Goal: Contribute content: Contribute content

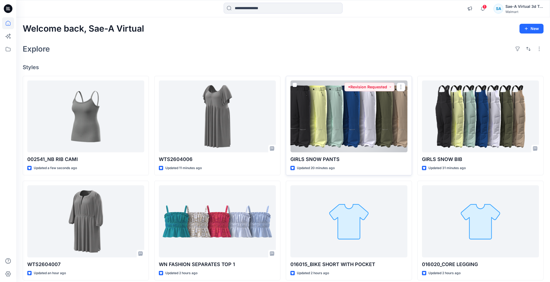
click at [390, 105] on div at bounding box center [348, 116] width 117 height 72
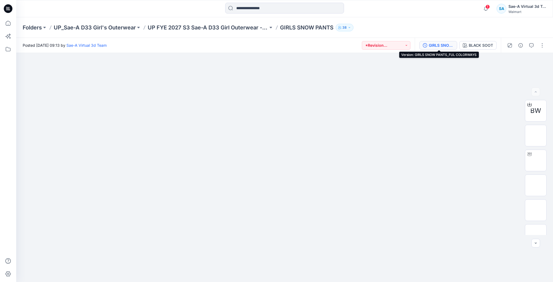
click at [437, 41] on button "GIRLS SNOW PANTS_FUL COLORWAYS" at bounding box center [438, 45] width 38 height 9
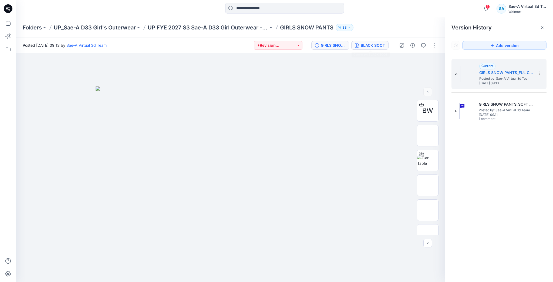
click at [374, 46] on div "BLACK SOOT" at bounding box center [373, 45] width 24 height 6
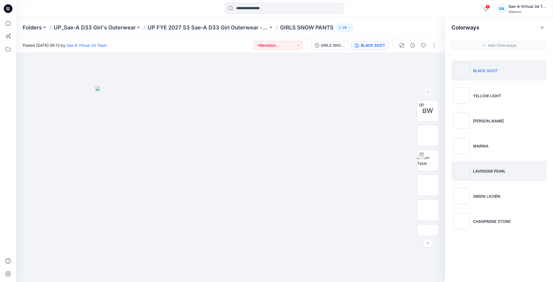
click at [468, 167] on img at bounding box center [462, 171] width 16 height 16
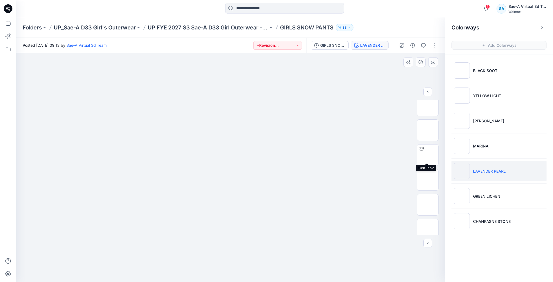
scroll to position [160, 0]
click at [437, 49] on button "button" at bounding box center [434, 45] width 9 height 9
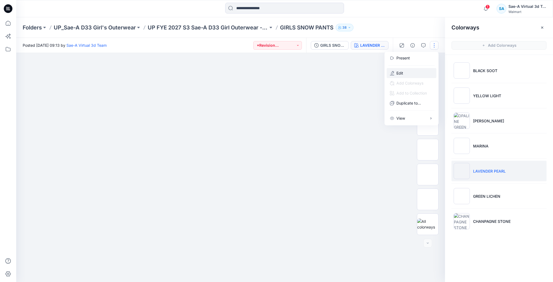
click at [407, 75] on button "Edit" at bounding box center [412, 73] width 50 height 10
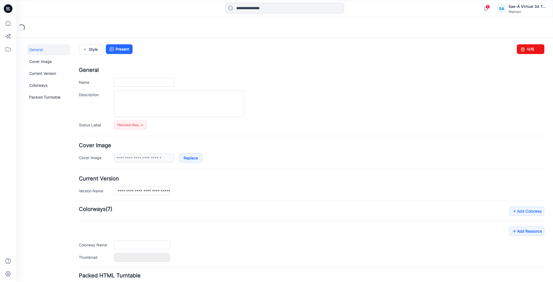
type input "**********"
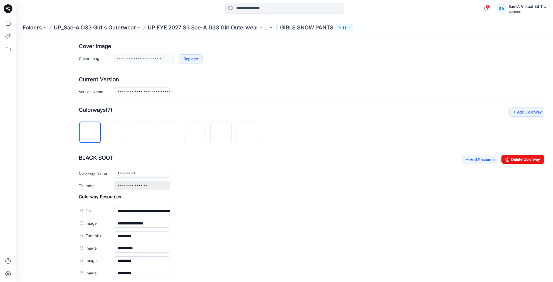
scroll to position [108, 0]
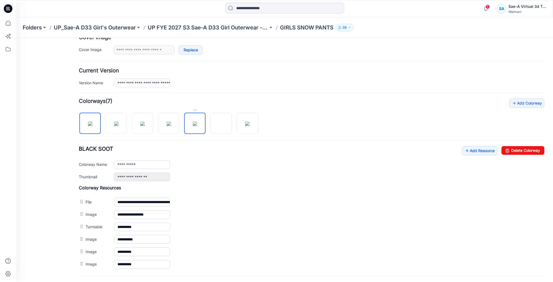
click at [193, 124] on img at bounding box center [195, 123] width 4 height 4
type input "**********"
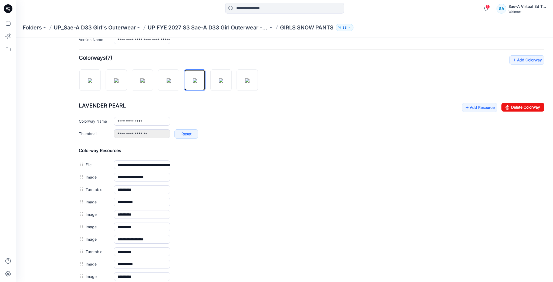
scroll to position [194, 0]
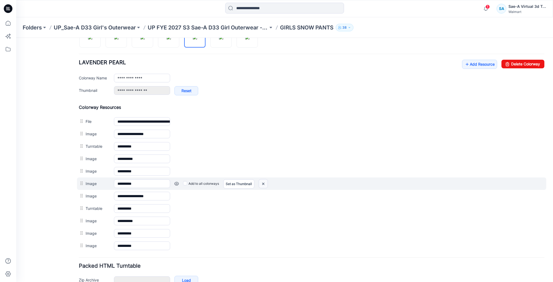
click at [266, 181] on img at bounding box center [263, 183] width 9 height 9
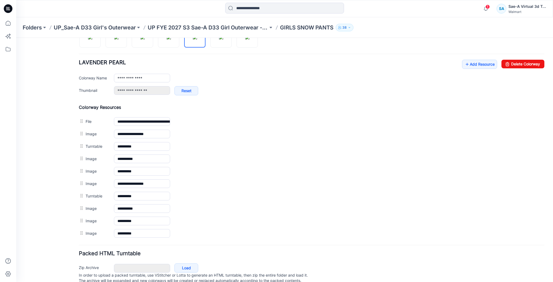
drag, startPoint x: 242, startPoint y: 168, endPoint x: 312, endPoint y: 58, distance: 130.8
click at [16, 38] on img at bounding box center [16, 38] width 0 height 0
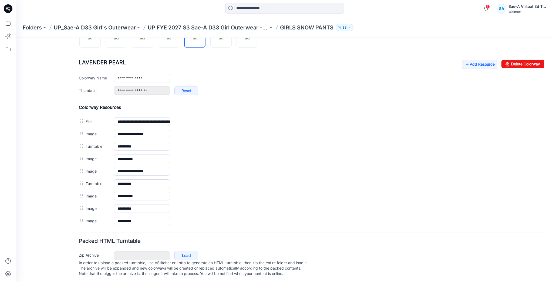
click at [16, 38] on img at bounding box center [16, 38] width 0 height 0
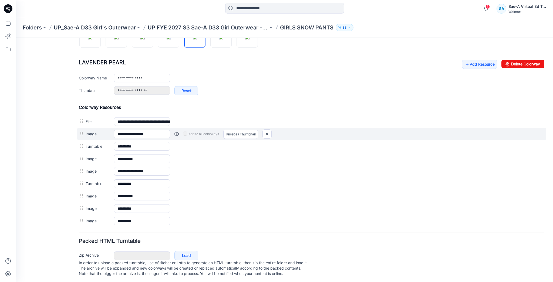
scroll to position [187, 0]
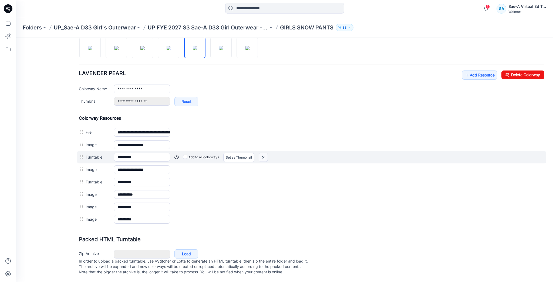
click at [265, 153] on img at bounding box center [263, 157] width 9 height 9
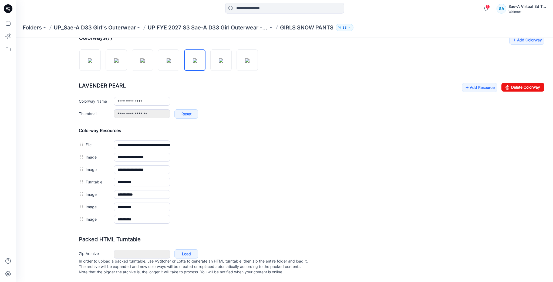
scroll to position [175, 0]
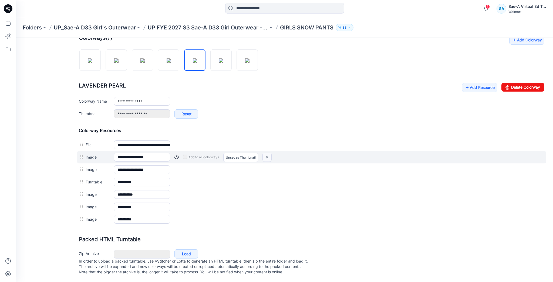
click at [266, 153] on img at bounding box center [267, 157] width 9 height 9
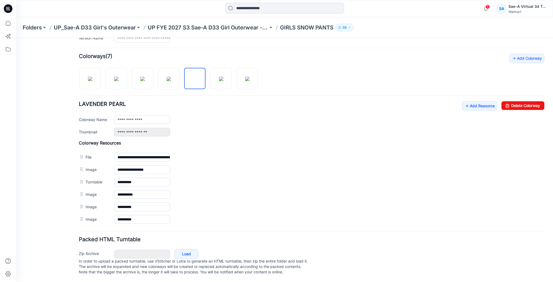
scroll to position [157, 0]
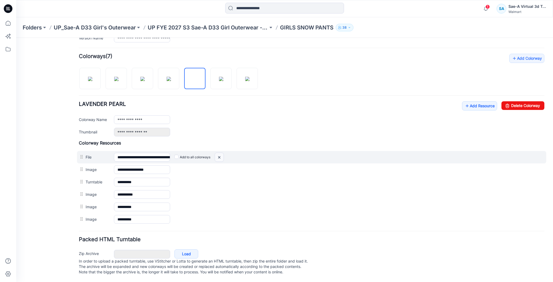
click at [222, 153] on img at bounding box center [219, 157] width 9 height 9
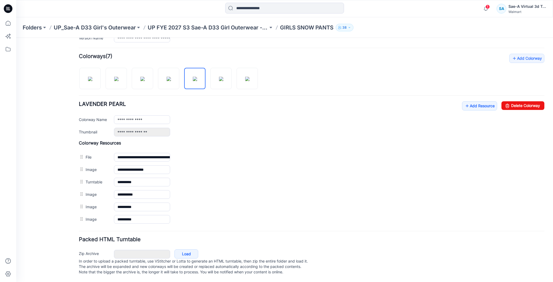
scroll to position [144, 0]
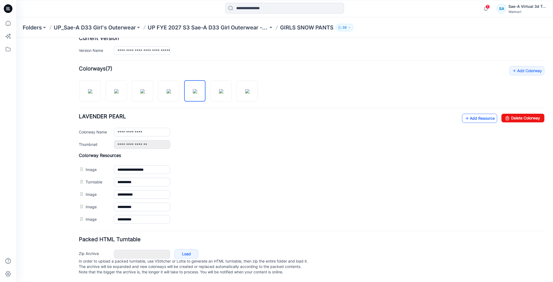
click at [473, 115] on link "Add Resource" at bounding box center [479, 118] width 35 height 9
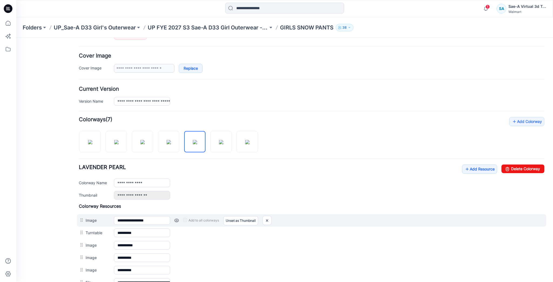
scroll to position [135, 0]
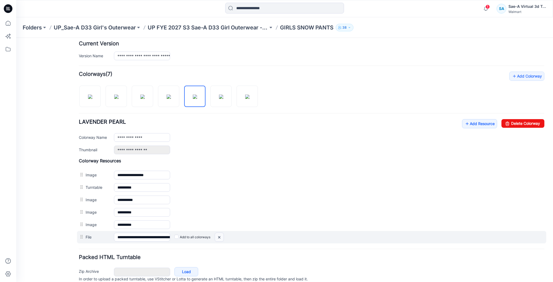
drag, startPoint x: 219, startPoint y: 236, endPoint x: 315, endPoint y: 65, distance: 196.3
click at [219, 236] on img at bounding box center [219, 237] width 9 height 9
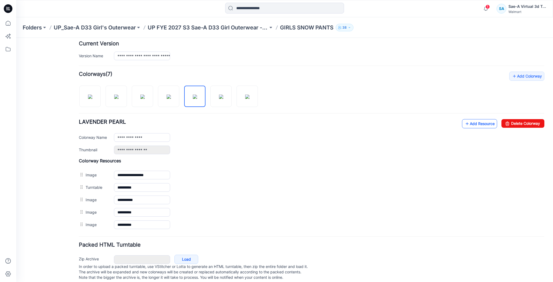
click at [480, 124] on link "Add Resource" at bounding box center [479, 123] width 35 height 9
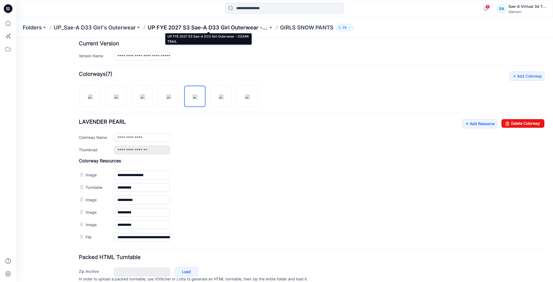
click at [244, 26] on p "UP FYE 2027 S3 Sae-A D33 Girl Outerwear - OZARK TRAIL" at bounding box center [208, 28] width 120 height 8
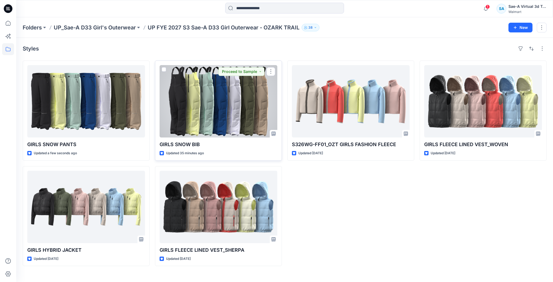
click at [226, 96] on div at bounding box center [219, 101] width 118 height 72
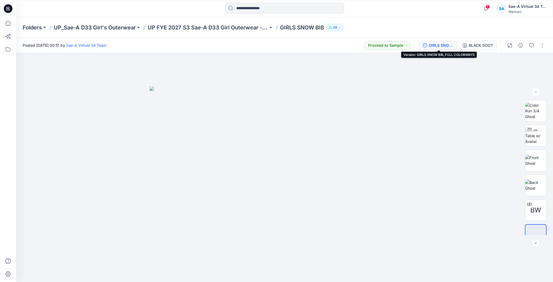
click at [444, 43] on div "GIRLS SNOW BIB_FULL COLORWAYS" at bounding box center [441, 45] width 25 height 6
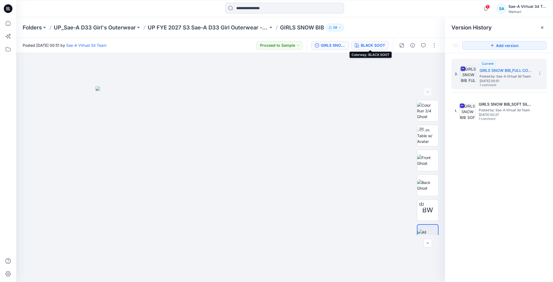
click at [373, 45] on div "BLACK SOOT" at bounding box center [373, 45] width 24 height 6
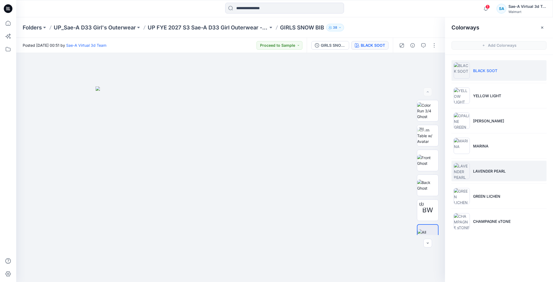
click at [482, 167] on li "LAVENDER PEARL" at bounding box center [498, 171] width 95 height 21
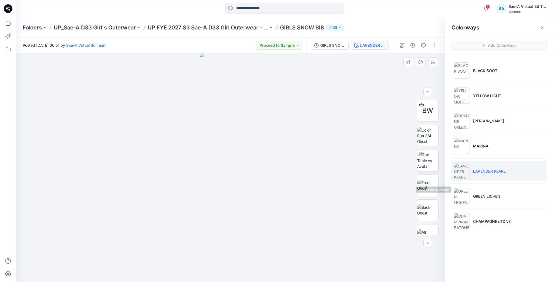
scroll to position [110, 0]
click at [434, 43] on button "button" at bounding box center [434, 45] width 9 height 9
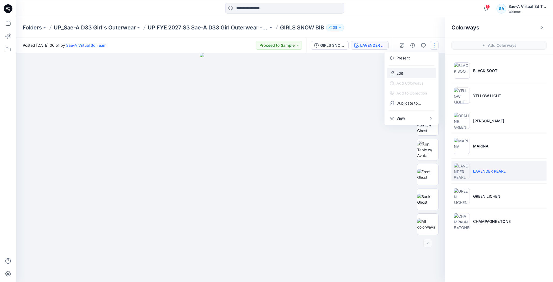
click at [407, 73] on button "Edit" at bounding box center [412, 73] width 50 height 10
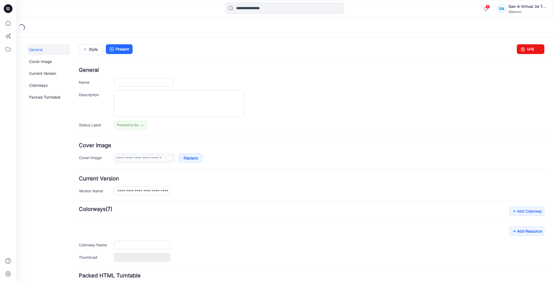
type input "**********"
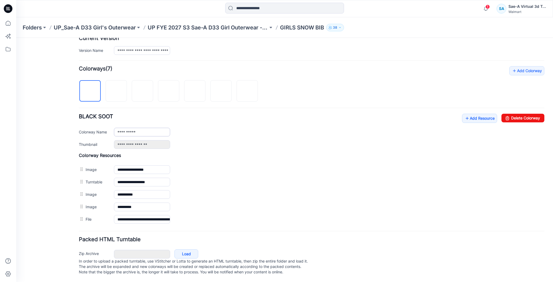
scroll to position [144, 0]
click at [195, 91] on img at bounding box center [195, 91] width 0 height 0
type input "**********"
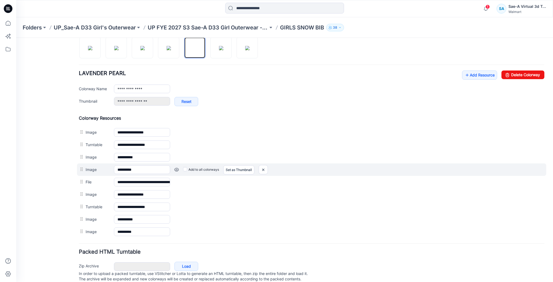
scroll to position [187, 0]
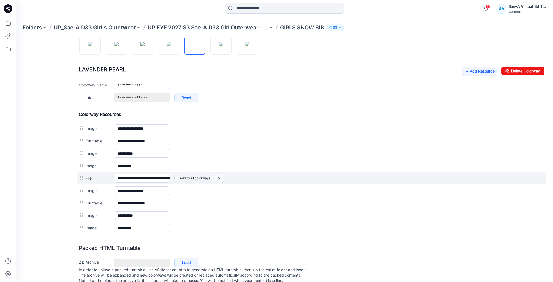
drag, startPoint x: 221, startPoint y: 177, endPoint x: 316, endPoint y: 63, distance: 149.3
click at [221, 177] on img at bounding box center [219, 178] width 9 height 9
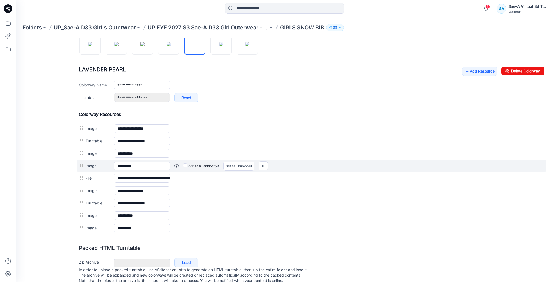
scroll to position [187, 0]
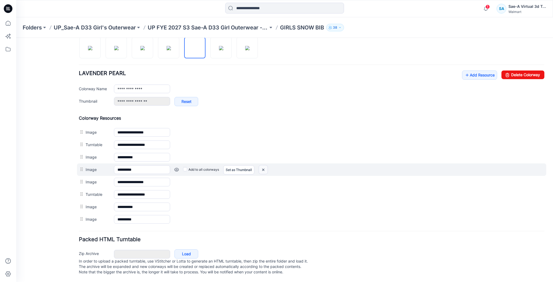
drag, startPoint x: 262, startPoint y: 165, endPoint x: 313, endPoint y: 57, distance: 119.3
click at [262, 165] on img at bounding box center [263, 169] width 9 height 9
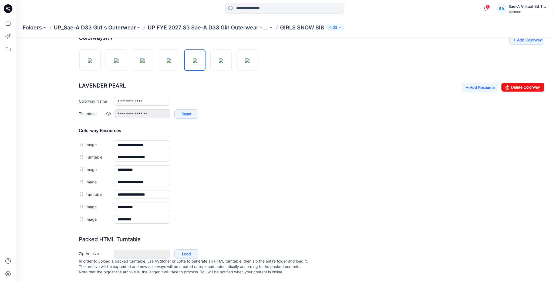
scroll to position [175, 0]
drag, startPoint x: 261, startPoint y: 164, endPoint x: 313, endPoint y: 58, distance: 117.6
click at [16, 38] on img at bounding box center [16, 38] width 0 height 0
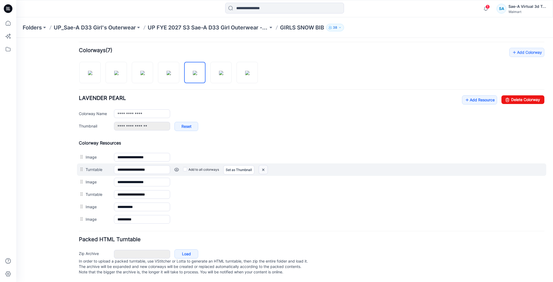
click at [262, 165] on img at bounding box center [263, 169] width 9 height 9
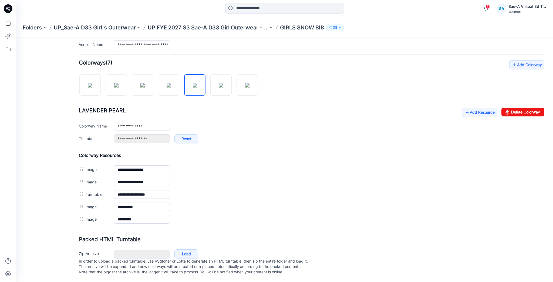
scroll to position [150, 0]
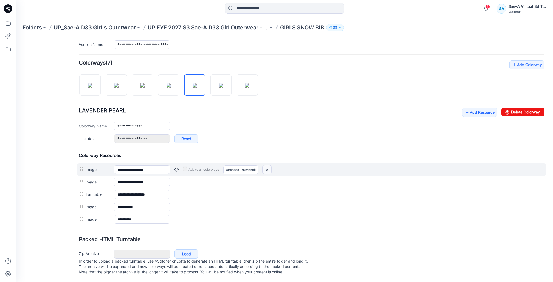
drag, startPoint x: 268, startPoint y: 165, endPoint x: 311, endPoint y: 63, distance: 111.3
click at [268, 165] on img at bounding box center [267, 169] width 9 height 9
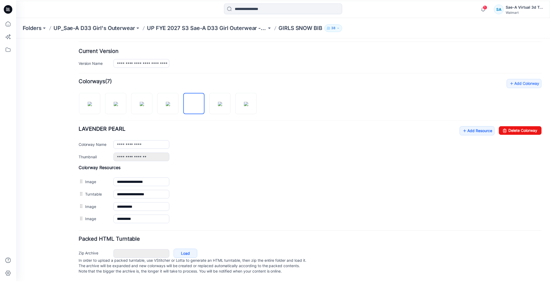
scroll to position [132, 0]
click at [482, 129] on link "Add Resource" at bounding box center [479, 130] width 35 height 9
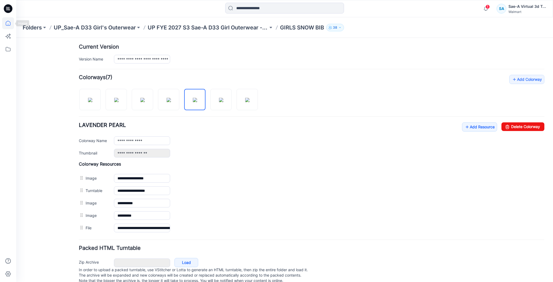
click at [12, 22] on icon at bounding box center [8, 23] width 12 height 12
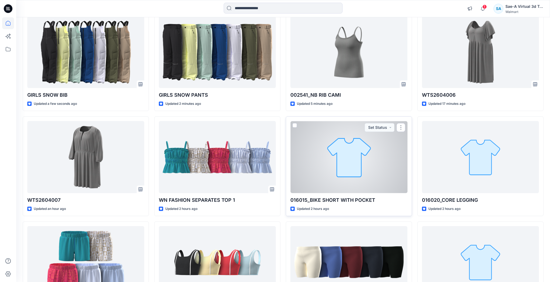
scroll to position [65, 0]
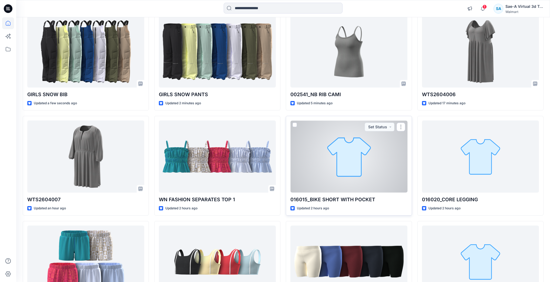
click at [357, 154] on div at bounding box center [348, 156] width 117 height 72
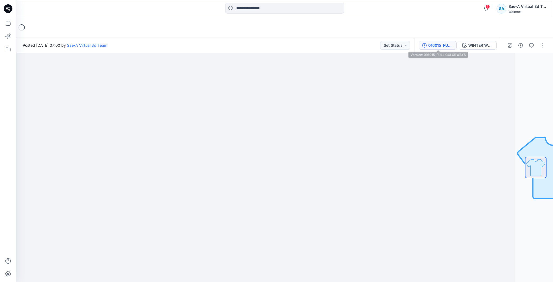
click at [442, 45] on div "016015_FULL COLORWAYS" at bounding box center [440, 45] width 25 height 6
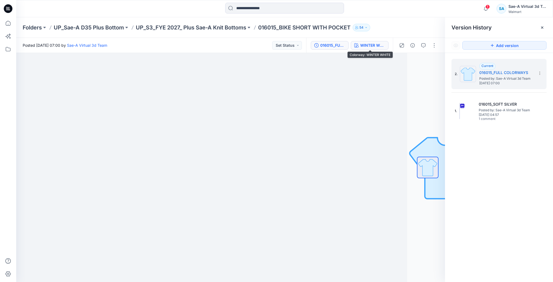
click at [374, 46] on div "WINTER WHITE" at bounding box center [372, 45] width 25 height 6
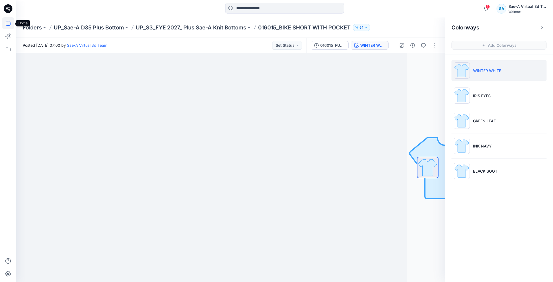
click at [10, 24] on icon at bounding box center [8, 23] width 12 height 12
